Goal: Obtain resource: Download file/media

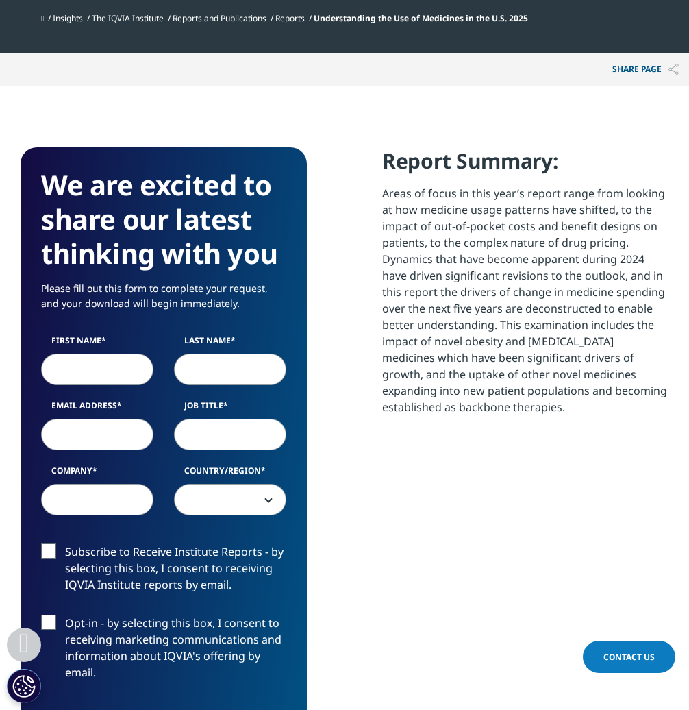
scroll to position [754, 0]
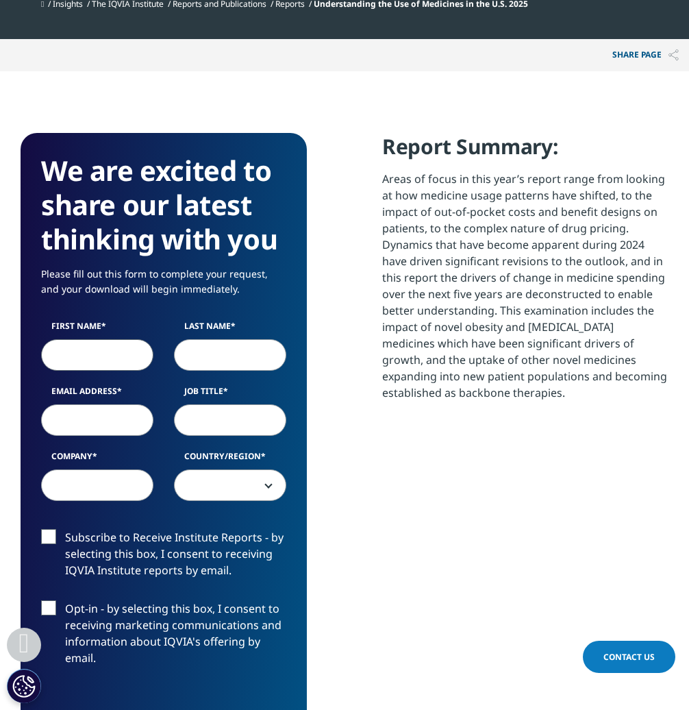
click at [97, 346] on input "First Name" at bounding box center [97, 355] width 112 height 32
type input "Rishi"
type input "[PERSON_NAME]"
type input "[EMAIL_ADDRESS][PERSON_NAME][DOMAIN_NAME]"
select select "[GEOGRAPHIC_DATA]"
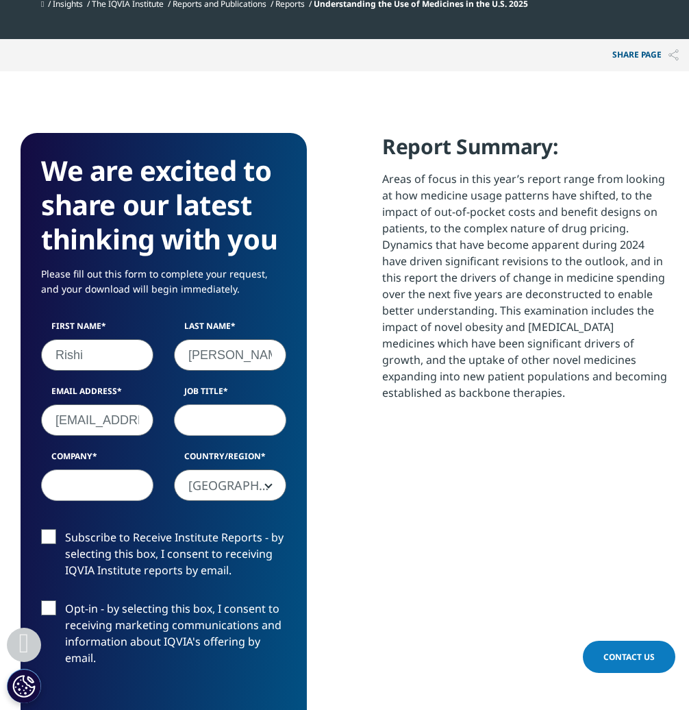
scroll to position [0, 56]
drag, startPoint x: 141, startPoint y: 419, endPoint x: 280, endPoint y: 417, distance: 138.4
click at [280, 417] on div "First Name [PERSON_NAME] Last Name [PERSON_NAME] Email Address [EMAIL_ADDRESS][…" at bounding box center [164, 417] width 266 height 195
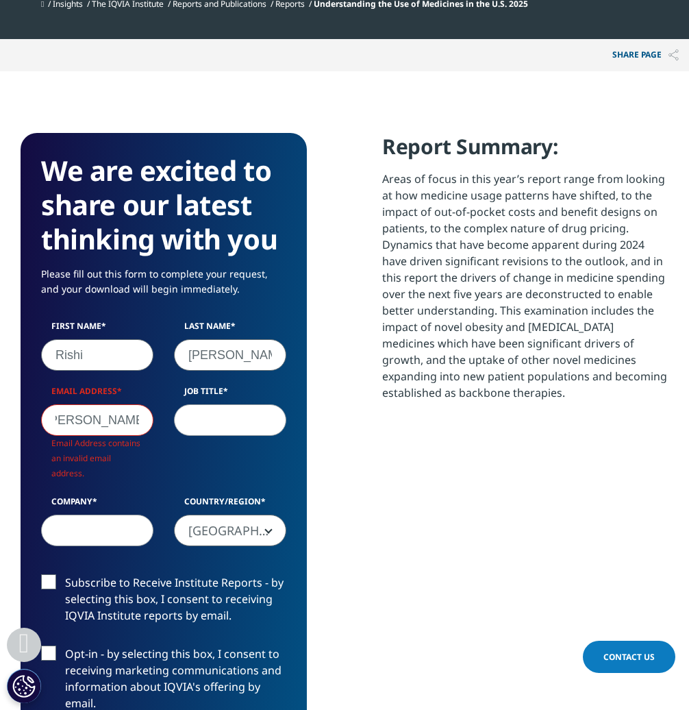
scroll to position [0, 59]
type input "rishi.[PERSON_NAME]@clearviewh"
click at [615, 442] on section "Report Summary: Areas of focus in this year’s report range from looking at how …" at bounding box center [525, 289] width 286 height 313
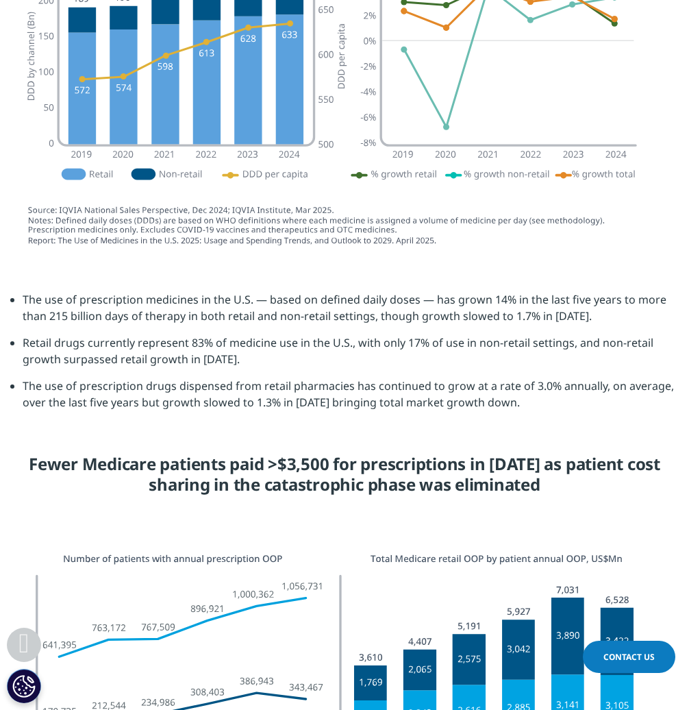
scroll to position [2262, 0]
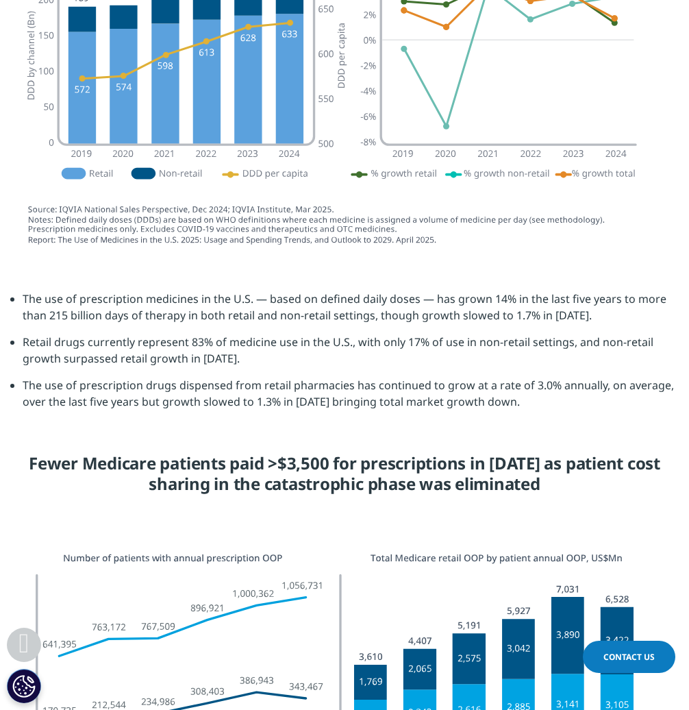
click at [672, 41] on div at bounding box center [344, 94] width 689 height 323
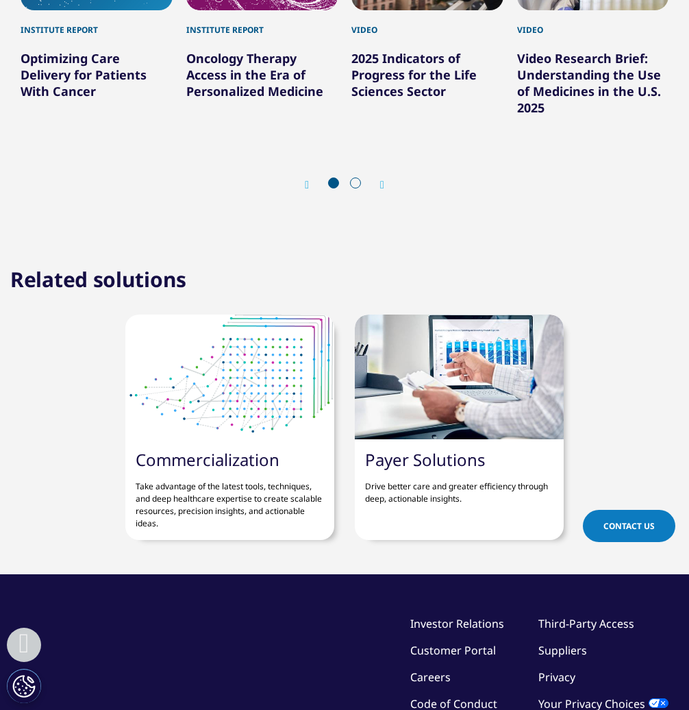
scroll to position [5482, 0]
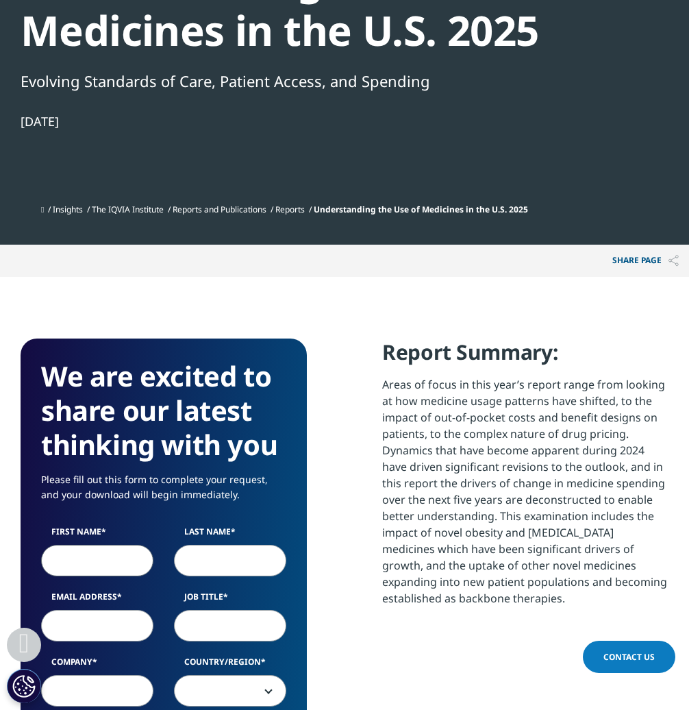
click at [90, 571] on input "First Name" at bounding box center [97, 561] width 112 height 32
type input "Rishi"
type input "[PERSON_NAME]"
type input "[EMAIL_ADDRESS][PERSON_NAME][DOMAIN_NAME]"
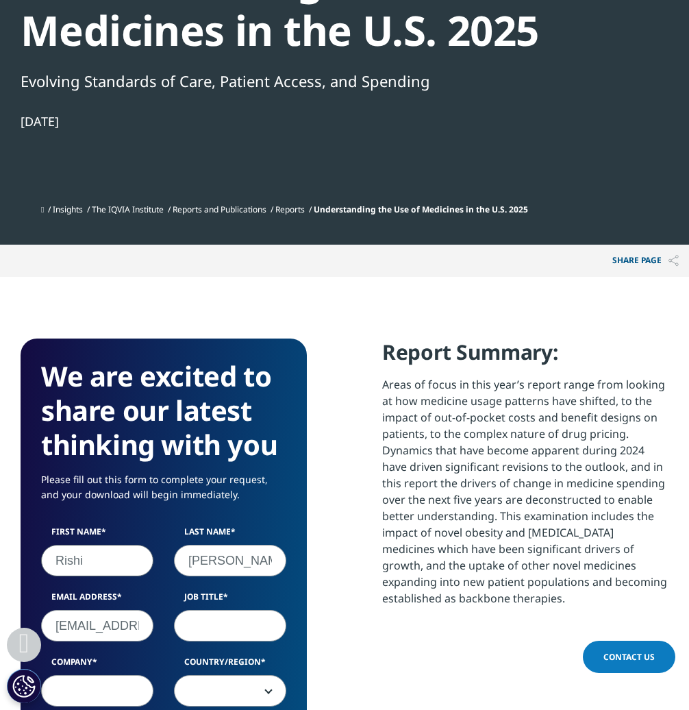
select select "[GEOGRAPHIC_DATA]"
drag, startPoint x: 111, startPoint y: 624, endPoint x: 265, endPoint y: 611, distance: 154.1
click at [265, 611] on div "First Name [PERSON_NAME] Last Name [PERSON_NAME] Email Address [EMAIL_ADDRESS][…" at bounding box center [164, 623] width 266 height 195
click at [101, 627] on input "[EMAIL_ADDRESS][PERSON_NAME][DOMAIN_NAME]" at bounding box center [97, 626] width 112 height 32
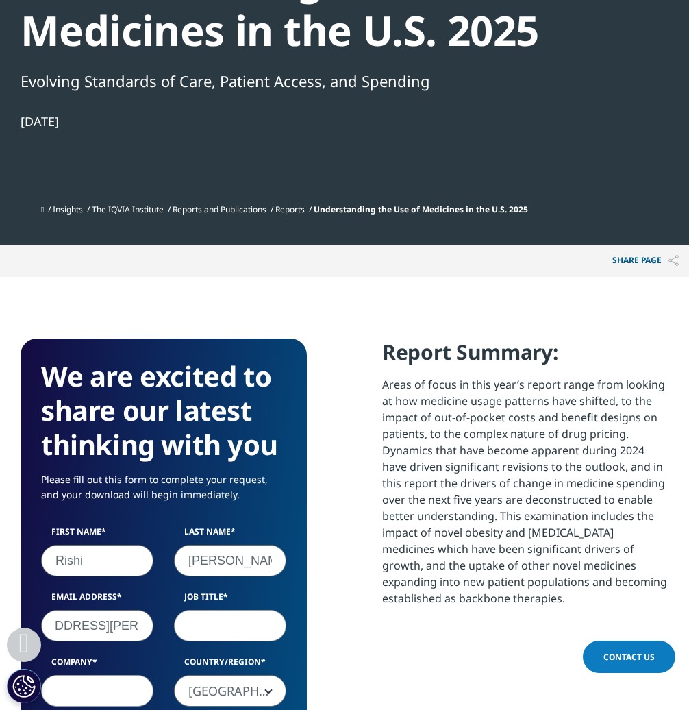
click at [101, 627] on input "[EMAIL_ADDRESS][PERSON_NAME][DOMAIN_NAME]" at bounding box center [97, 626] width 112 height 32
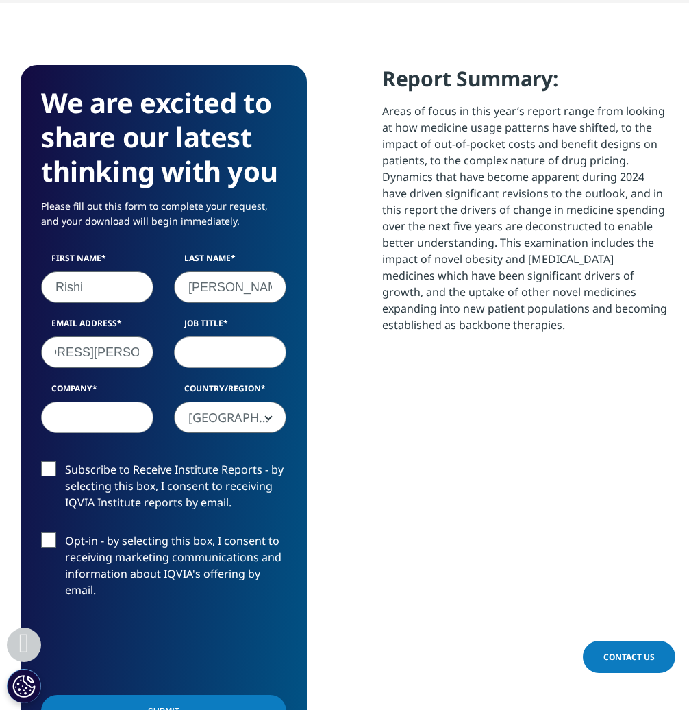
scroll to position [822, 0]
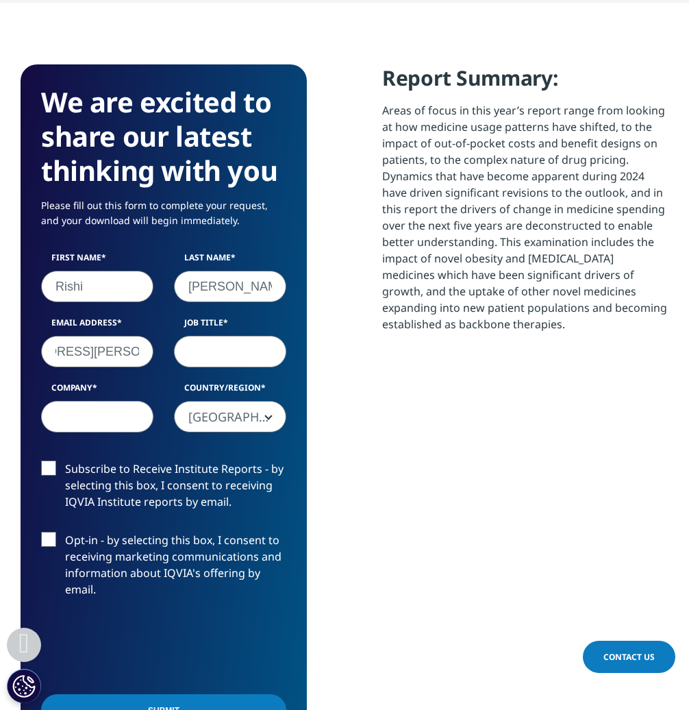
type input "rishi.dalsania@clearviewhcp.com"
click at [228, 347] on input "Job Title" at bounding box center [230, 352] width 112 height 32
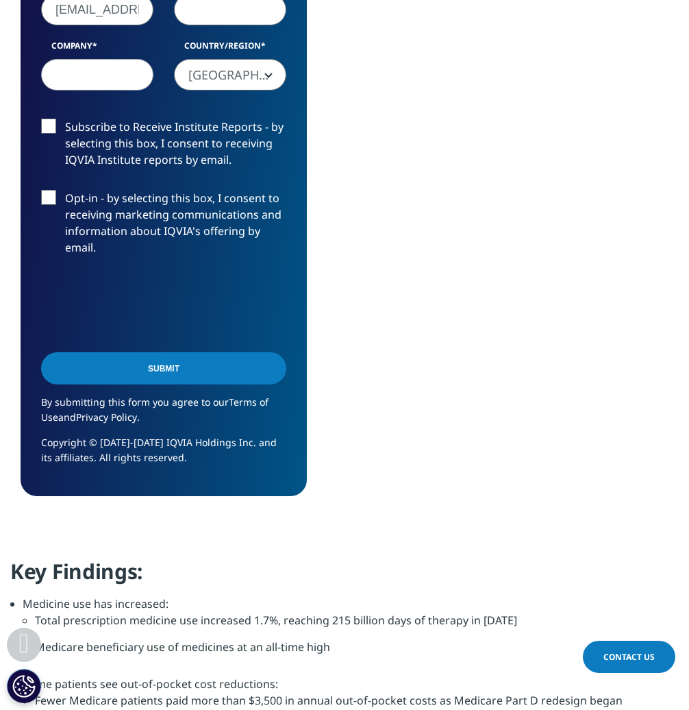
scroll to position [1165, 0]
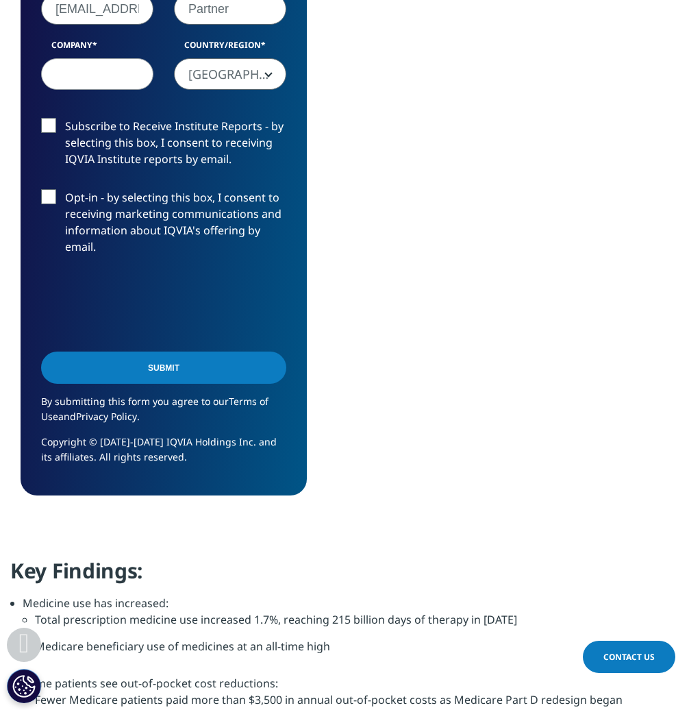
type input "Partner"
type input "ClearView"
click at [144, 369] on input "Submit" at bounding box center [163, 368] width 245 height 32
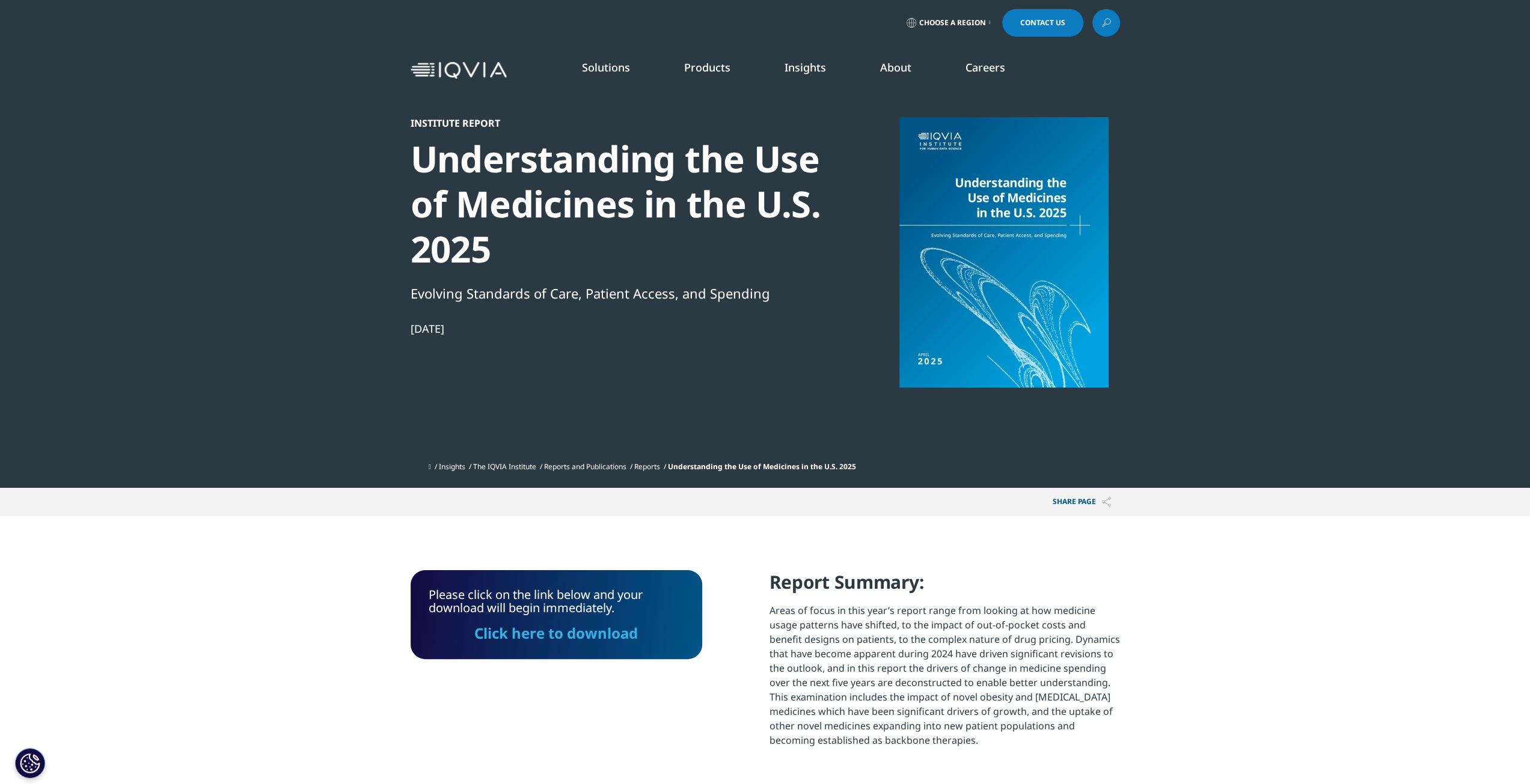
scroll to position [0, 0]
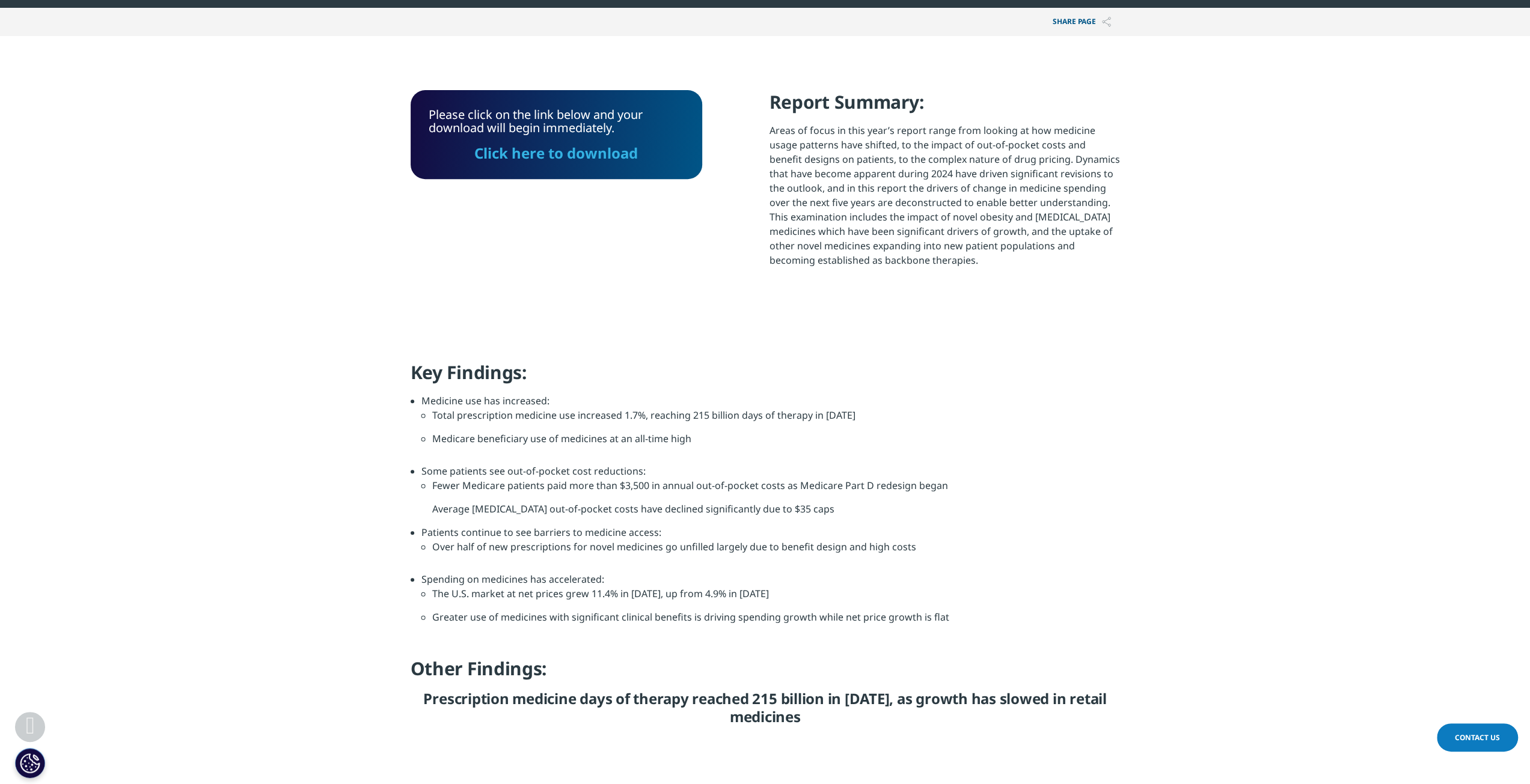
click at [499, 152] on link "Click here to download" at bounding box center [556, 153] width 163 height 20
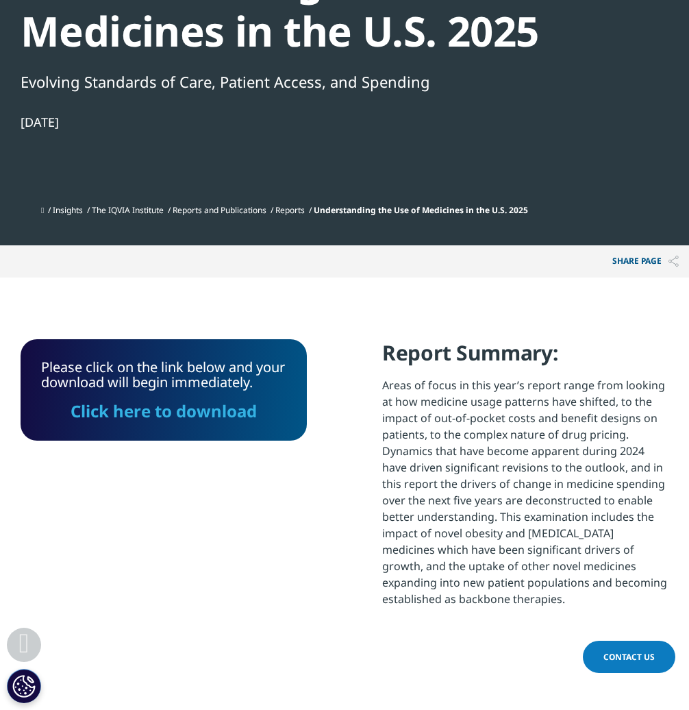
scroll to position [313, 648]
click at [582, 371] on h4 "Report Summary:" at bounding box center [525, 358] width 286 height 38
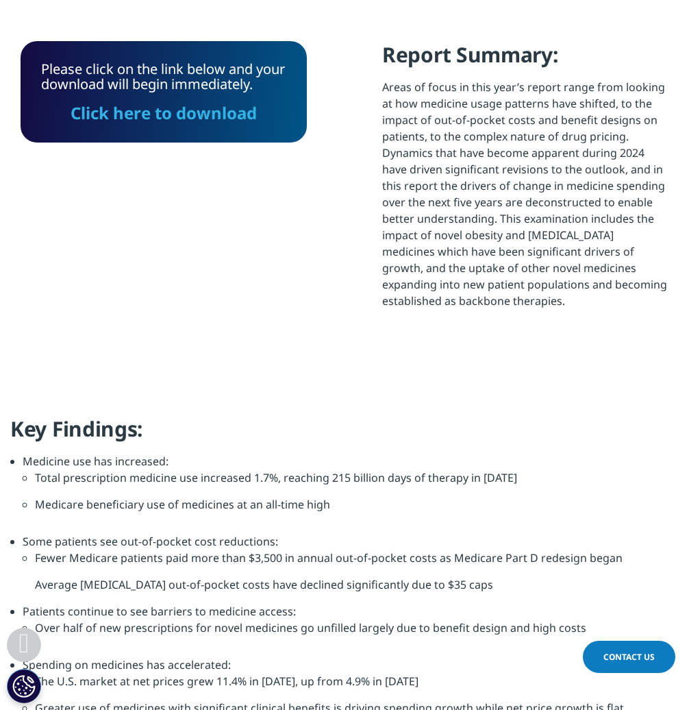
scroll to position [878, 0]
